Goal: Navigation & Orientation: Find specific page/section

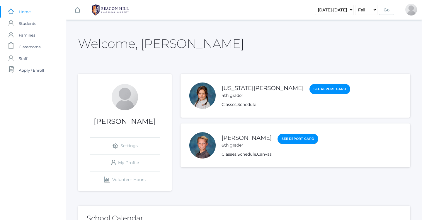
click at [278, 139] on link "See Report Card" at bounding box center [298, 139] width 41 height 11
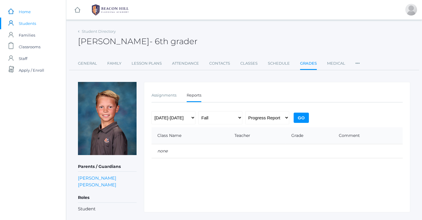
click at [15, 11] on link "icons/ui/navigation/home Created with Sketch. Home" at bounding box center [33, 12] width 66 height 12
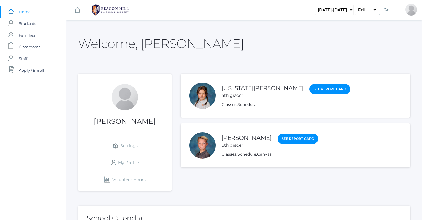
click at [235, 157] on link "Classes" at bounding box center [229, 155] width 15 height 6
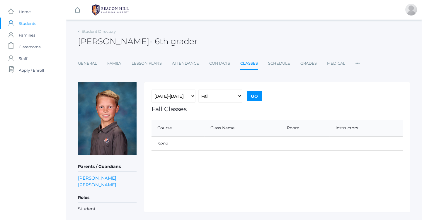
click at [21, 116] on div "icons/ui/navigation/home Created with Sketch. Home icons/user/plain Created wit…" at bounding box center [33, 117] width 66 height 234
click at [36, 9] on link "icons/ui/navigation/home Created with Sketch. Home" at bounding box center [33, 12] width 66 height 12
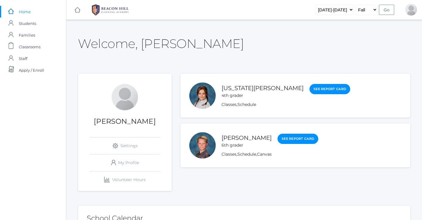
click at [228, 157] on div "Classes , Schedule , Canvas" at bounding box center [270, 155] width 97 height 6
click at [228, 157] on link "Classes" at bounding box center [229, 155] width 15 height 6
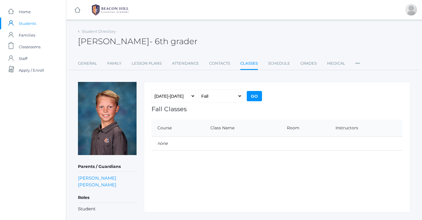
click at [17, 142] on div "icons/ui/navigation/home Created with Sketch. Home icons/user/plain Created wit…" at bounding box center [33, 117] width 66 height 234
click at [14, 152] on div "icons/ui/navigation/home Created with Sketch. Home icons/user/plain Created wit…" at bounding box center [33, 117] width 66 height 234
click at [19, 10] on span "Home" at bounding box center [25, 12] width 12 height 12
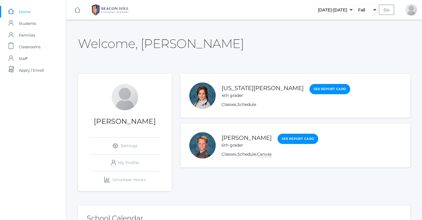
click at [264, 153] on link "Canvas" at bounding box center [264, 155] width 15 height 6
